Goal: Information Seeking & Learning: Understand process/instructions

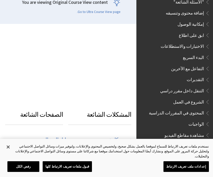
scroll to position [503, 0]
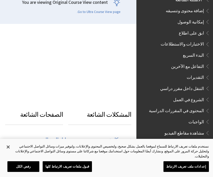
click at [199, 84] on span "التنقل داخل مقرر دراسي" at bounding box center [182, 87] width 44 height 7
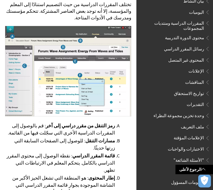
scroll to position [160, 0]
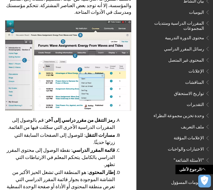
click at [86, 90] on img at bounding box center [68, 65] width 126 height 91
click at [86, 96] on img at bounding box center [68, 65] width 126 height 91
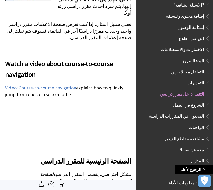
scroll to position [498, 0]
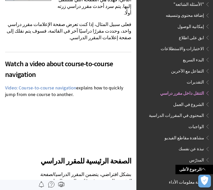
click at [198, 111] on span "المحتوى في المقررات الدراسية" at bounding box center [176, 114] width 55 height 7
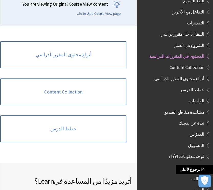
scroll to position [86, 0]
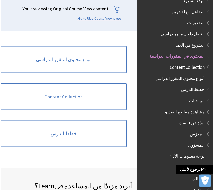
click at [97, 62] on link "أنواع محتوى المقرر الدراسي" at bounding box center [63, 59] width 126 height 27
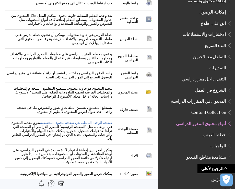
scroll to position [513, 0]
click at [212, 108] on span "Content Collection" at bounding box center [208, 111] width 35 height 7
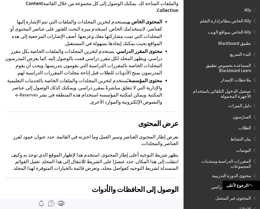
scroll to position [388, 0]
